Goal: Answer question/provide support: Share knowledge or assist other users

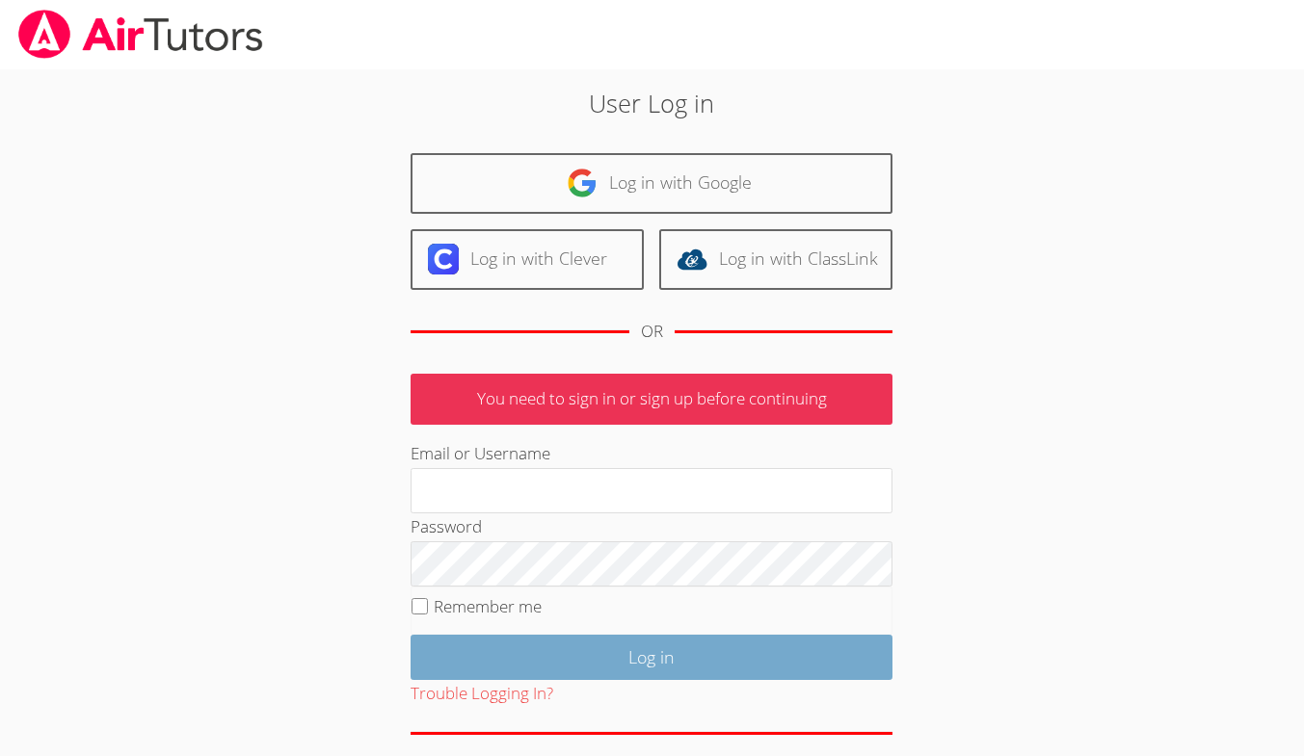
type input "owenlogan"
click at [544, 649] on input "Log in" at bounding box center [652, 657] width 482 height 45
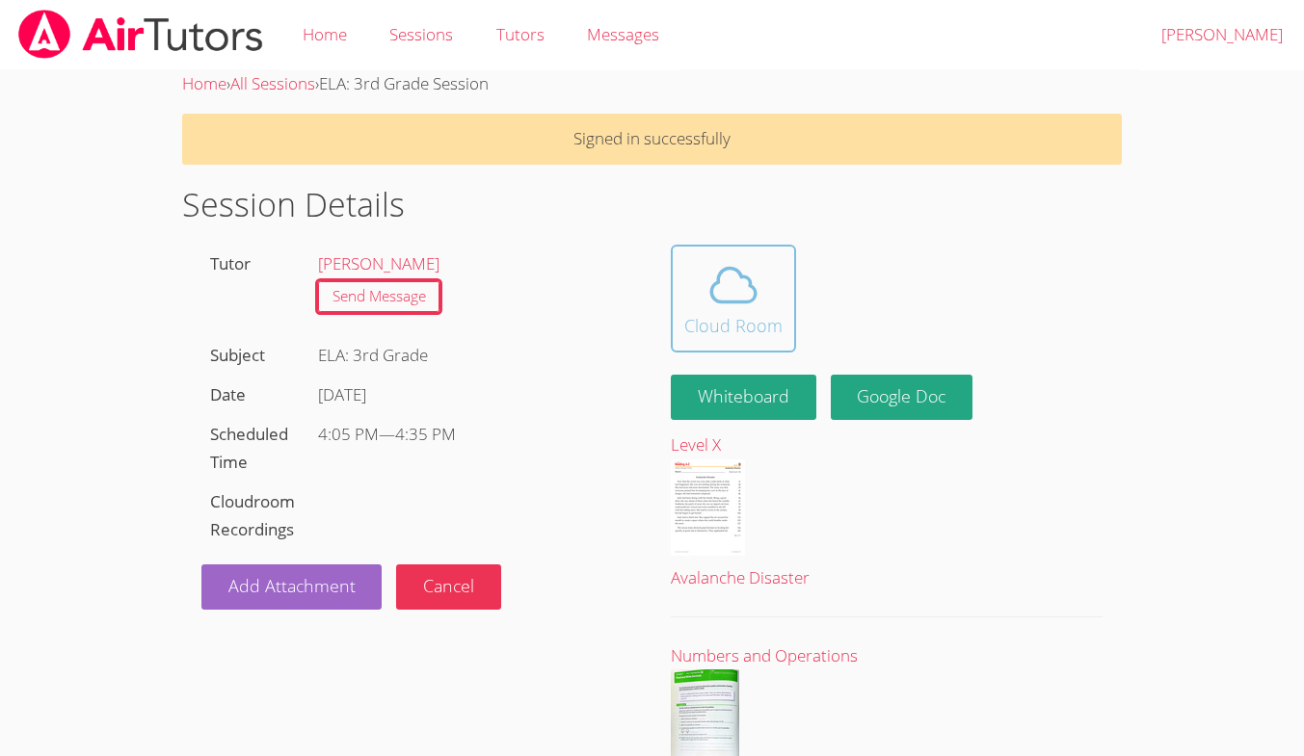
click at [749, 319] on div "Cloud Room" at bounding box center [733, 325] width 98 height 27
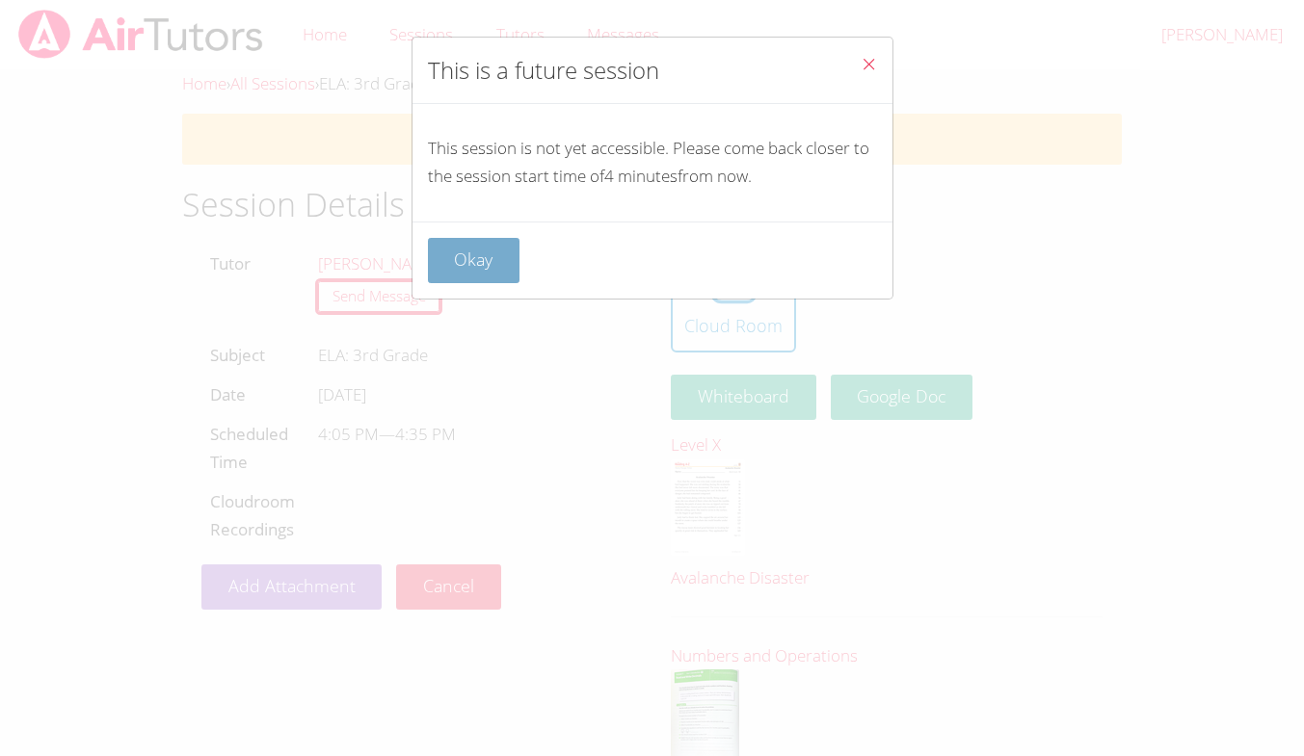
click at [473, 274] on button "Okay" at bounding box center [474, 260] width 93 height 45
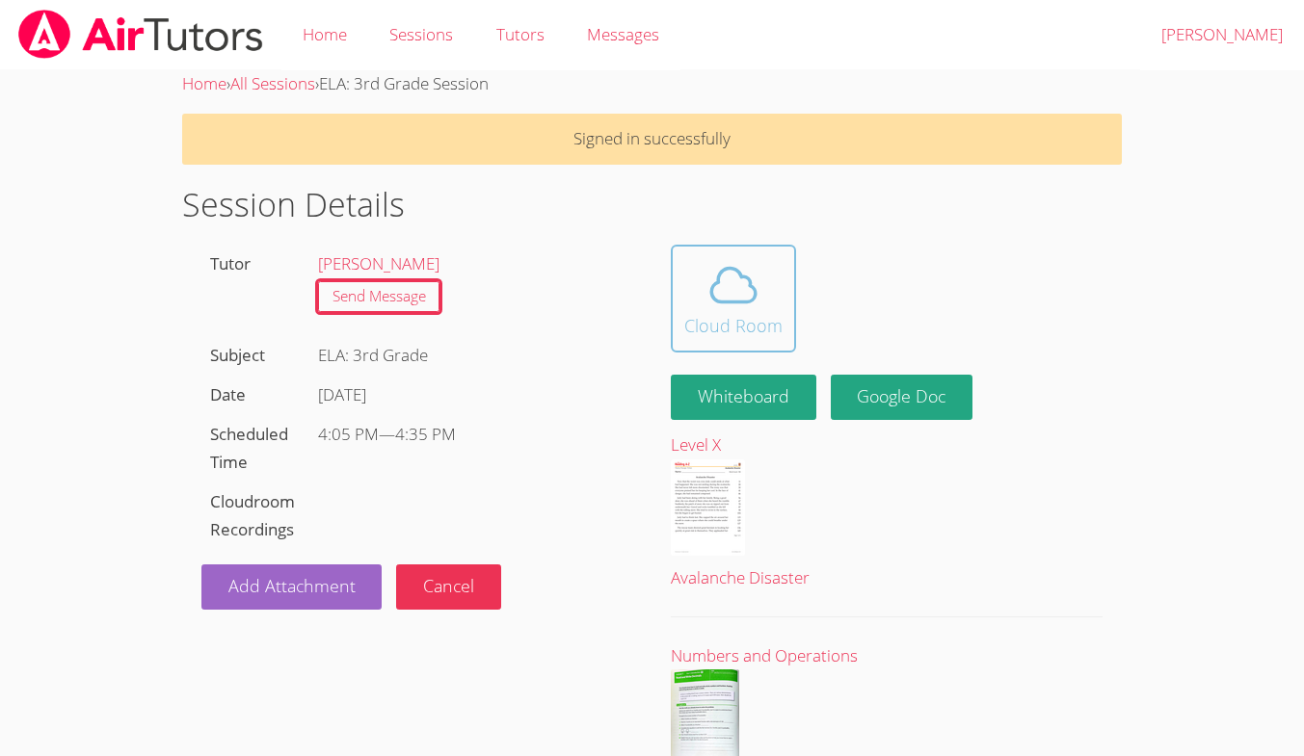
click at [710, 277] on icon at bounding box center [733, 285] width 54 height 54
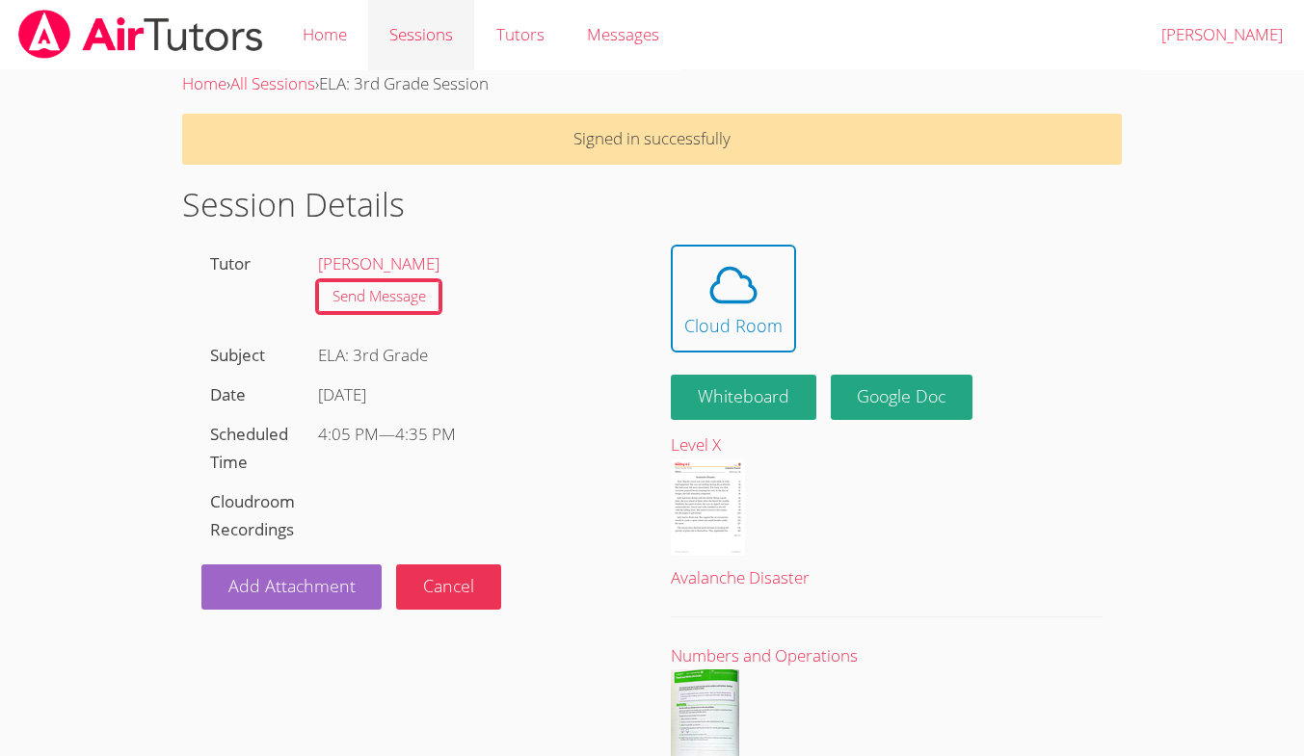
click at [427, 38] on link "Sessions" at bounding box center [421, 35] width 106 height 70
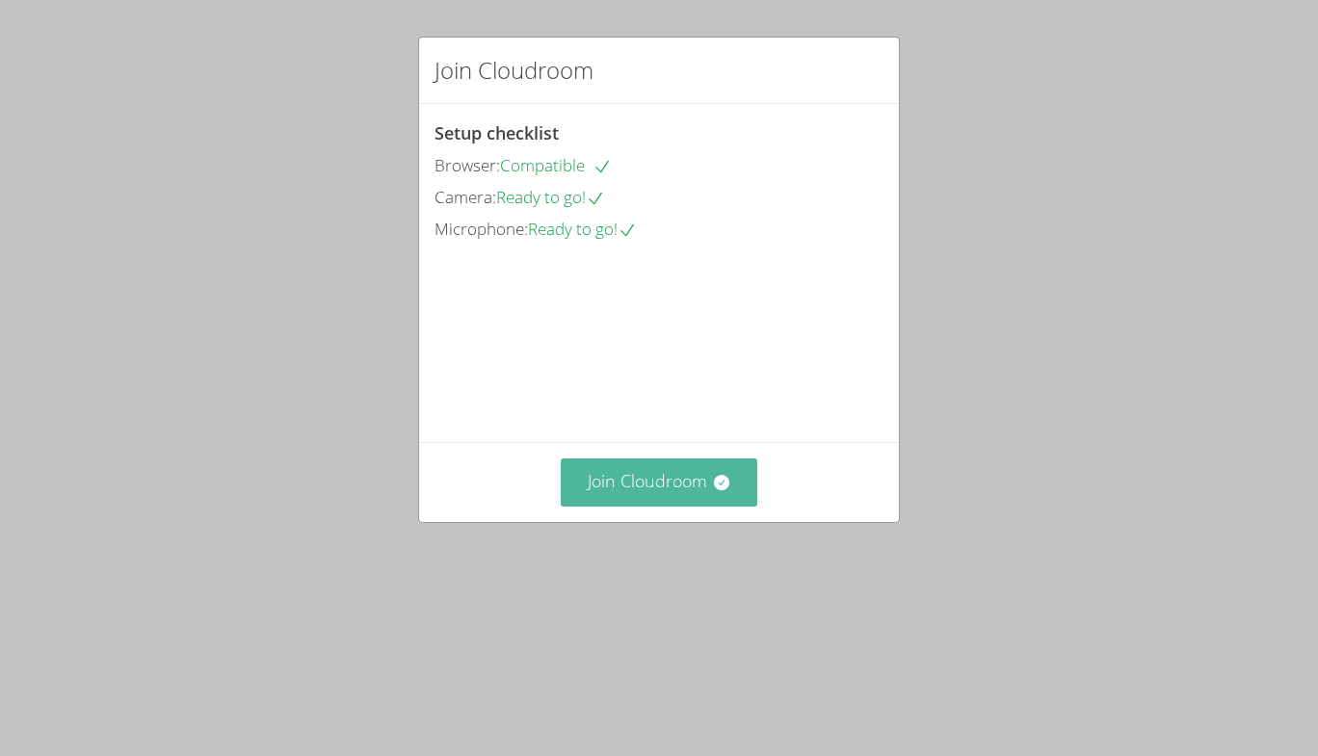
click at [620, 506] on button "Join Cloudroom" at bounding box center [660, 482] width 198 height 47
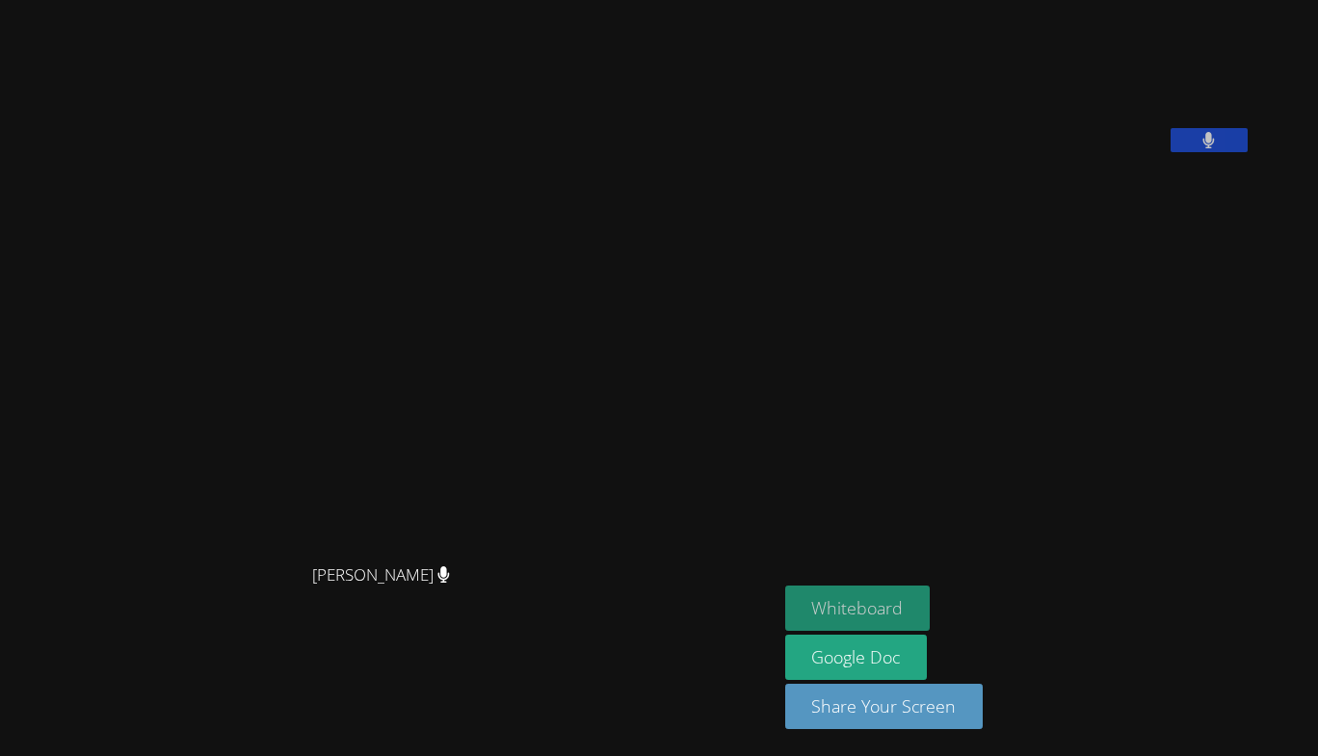
click at [931, 607] on button "Whiteboard" at bounding box center [858, 608] width 146 height 45
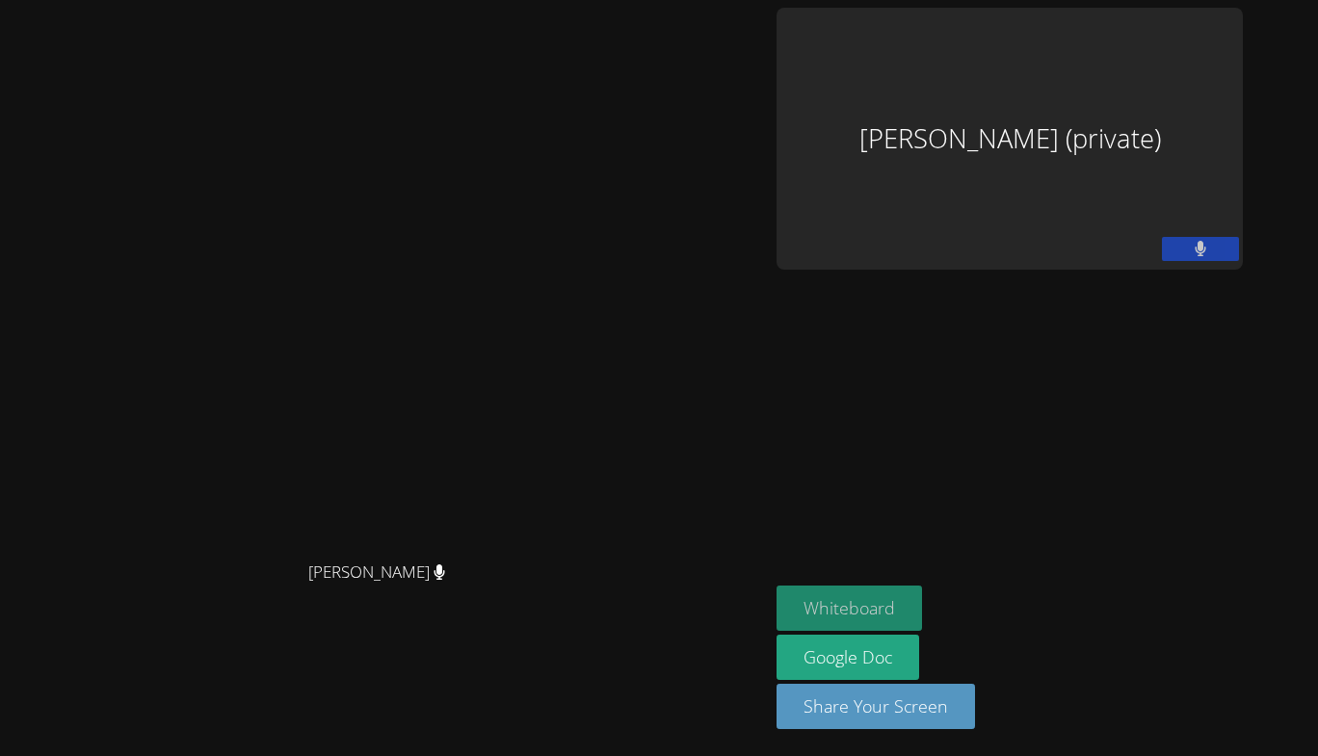
click at [922, 593] on button "Whiteboard" at bounding box center [850, 608] width 146 height 45
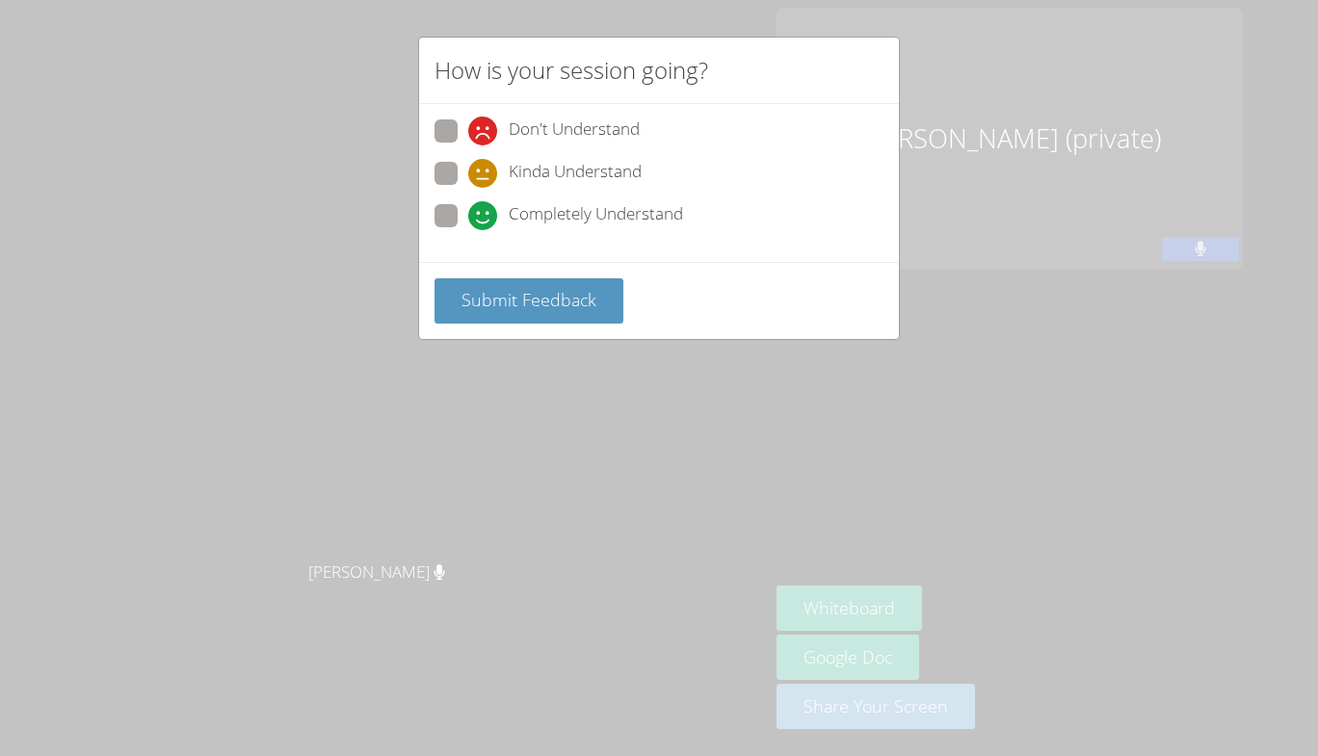
click at [669, 224] on span "Completely Understand" at bounding box center [596, 215] width 174 height 29
click at [485, 221] on input "Completely Understand" at bounding box center [476, 212] width 16 height 16
radio input "true"
click at [591, 294] on span "Submit Feedback" at bounding box center [529, 299] width 135 height 23
